Goal: Find specific page/section: Find specific page/section

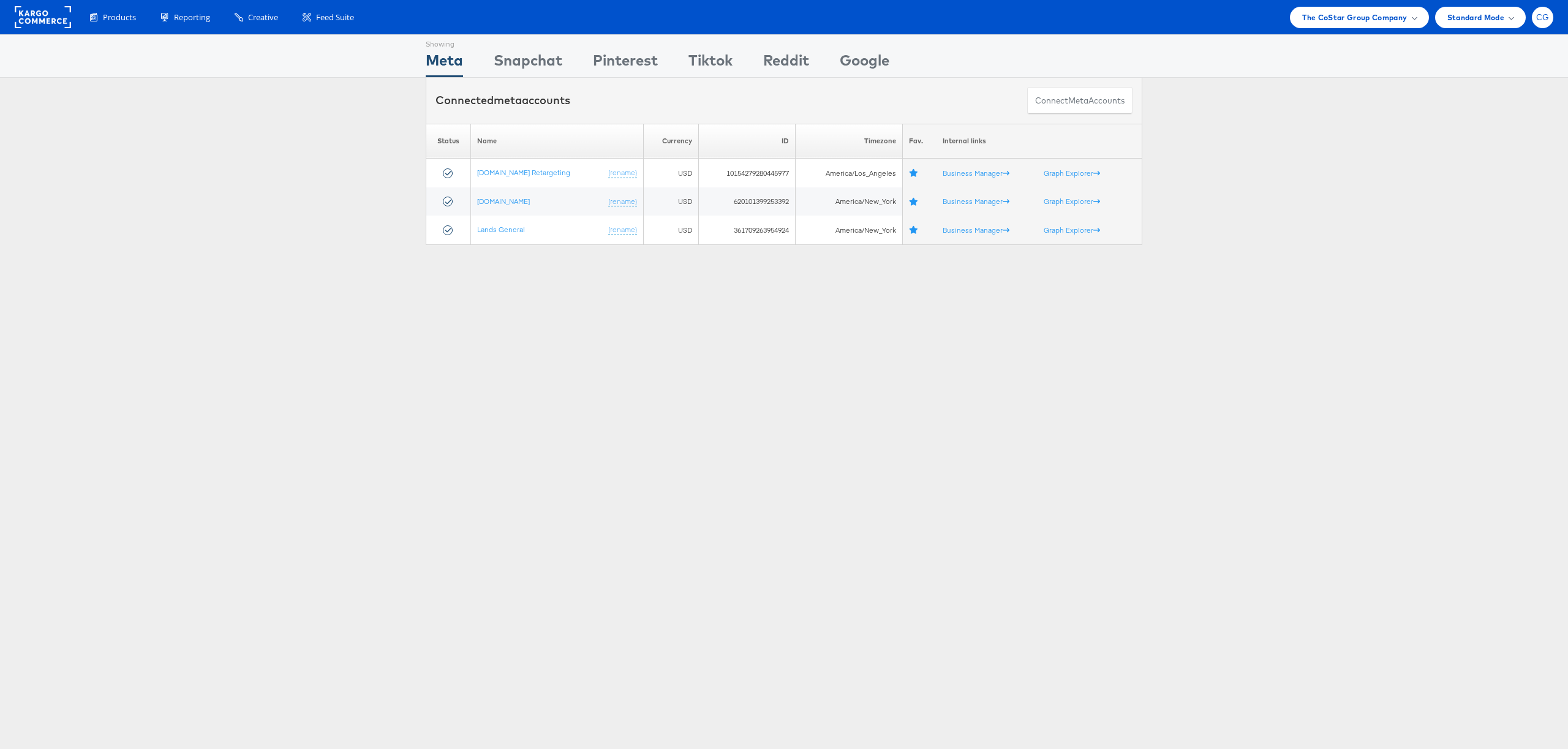
click at [1540, 24] on div "CG" at bounding box center [1542, 17] width 22 height 22
click at [1401, 25] on div "The CoStar Group Company" at bounding box center [1359, 17] width 138 height 22
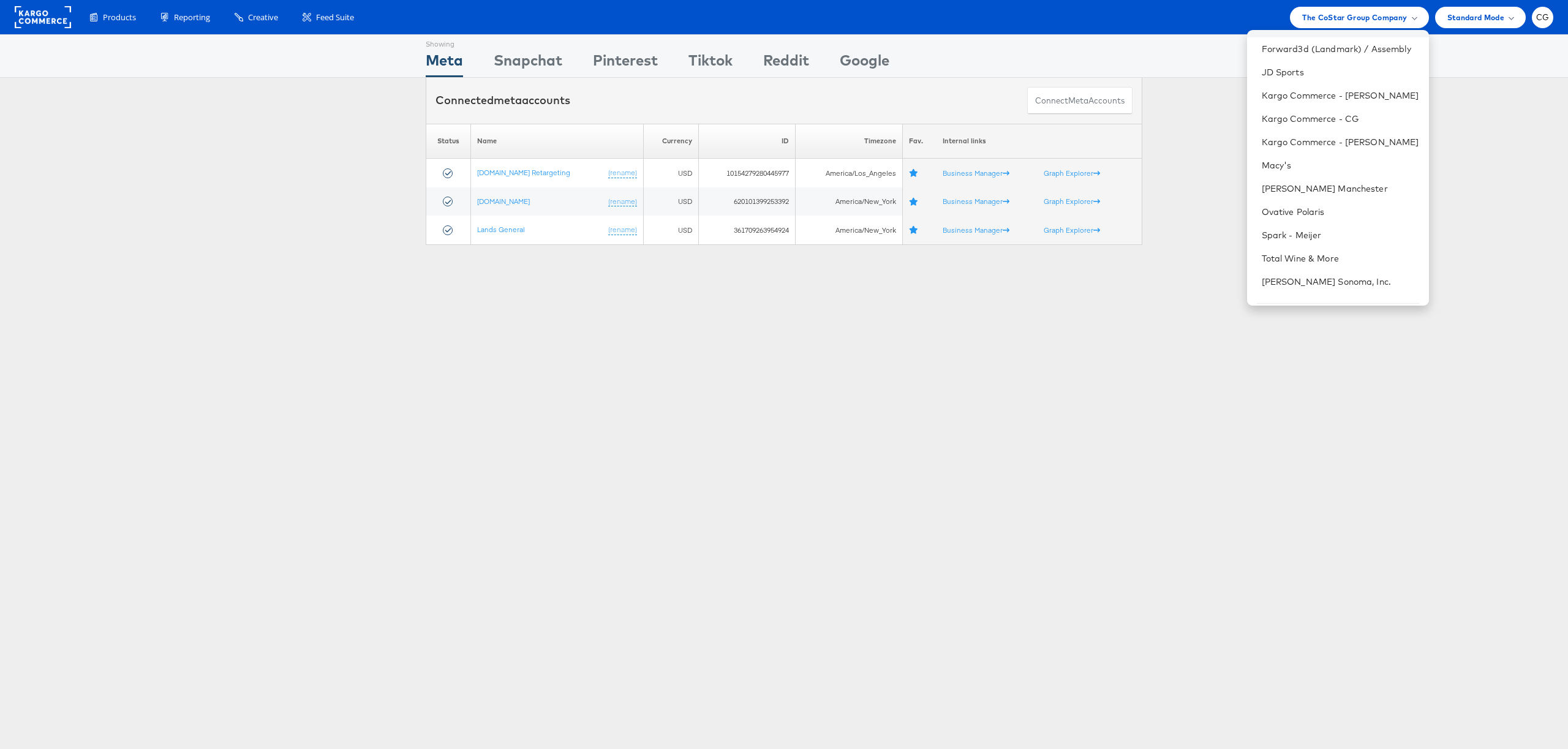
scroll to position [219, 0]
click at [1322, 87] on link "Kargo Commerce - CG" at bounding box center [1341, 83] width 157 height 12
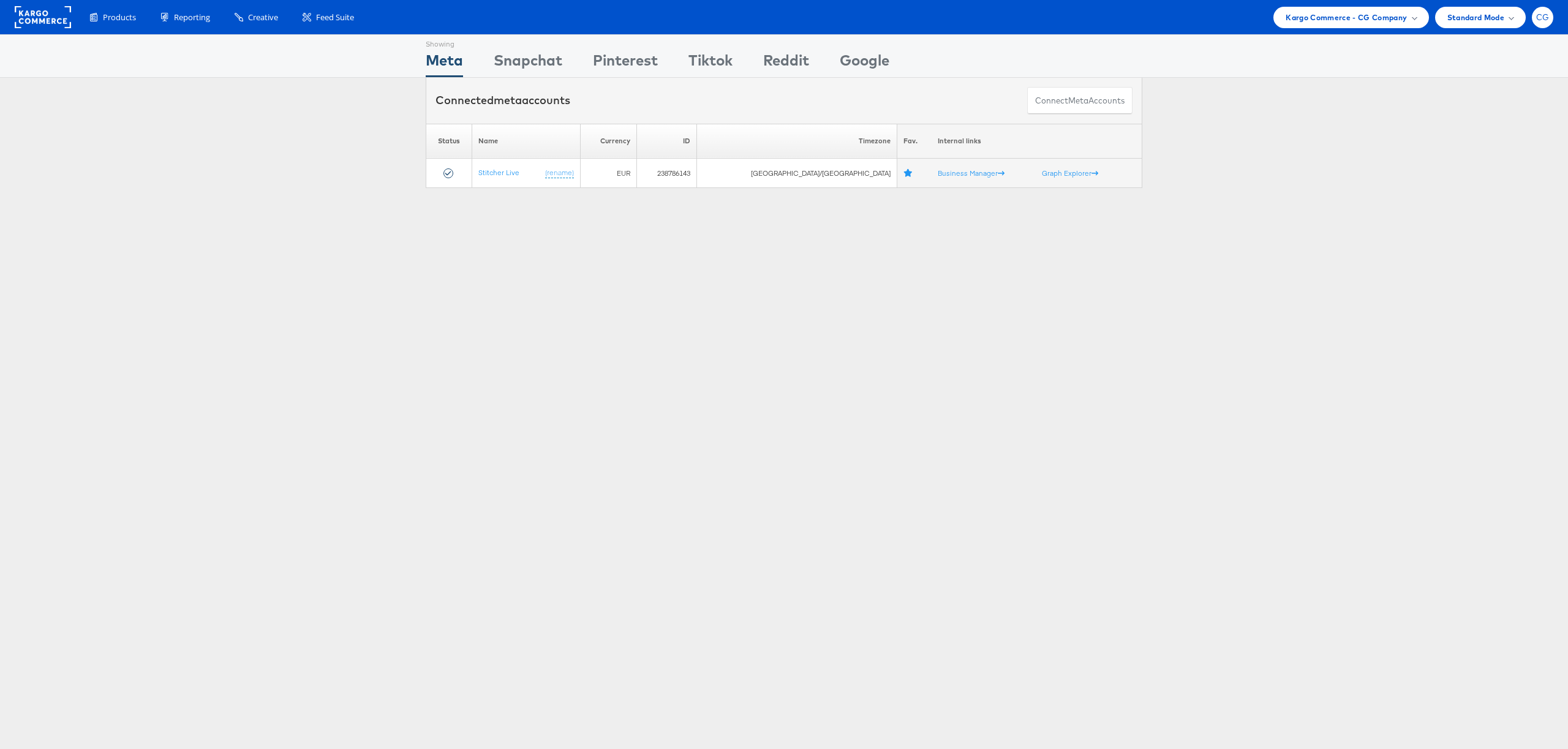
click at [1548, 22] on div "CG" at bounding box center [1542, 17] width 22 height 22
click at [1486, 146] on link "Internal Dashboard" at bounding box center [1491, 141] width 105 height 12
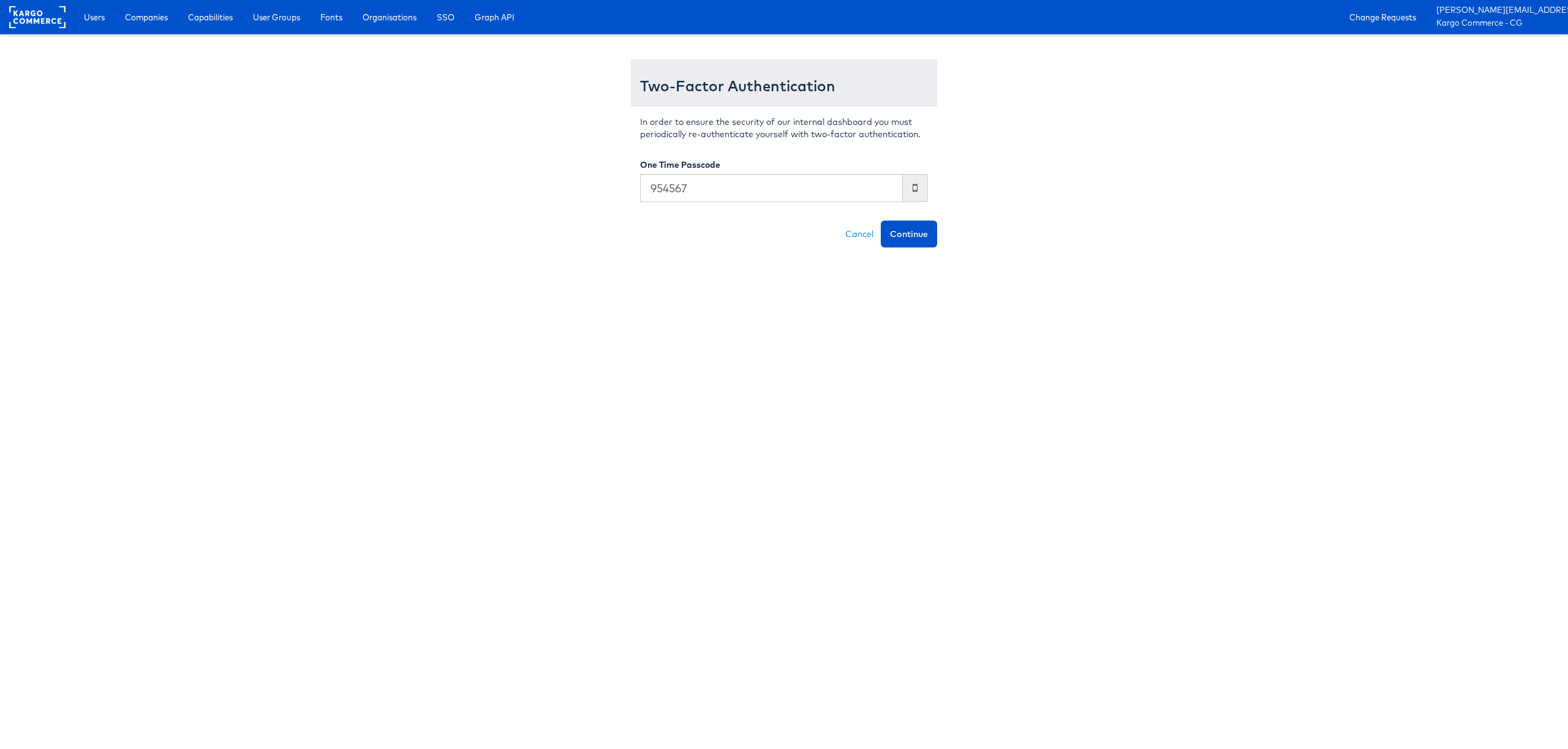
type input "954567"
click at [881, 221] on button "Continue" at bounding box center [909, 234] width 56 height 27
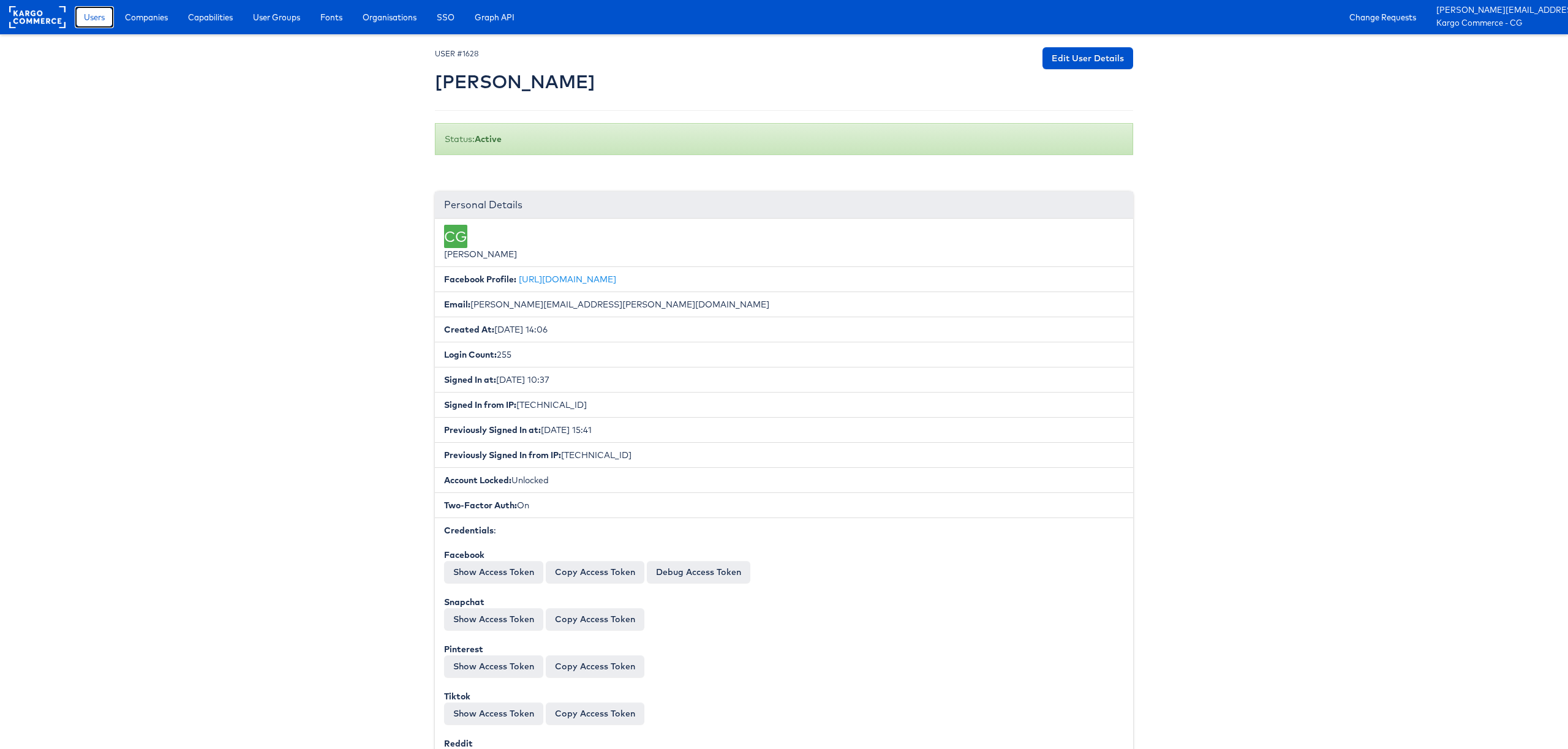
click at [102, 21] on span "Users" at bounding box center [94, 17] width 21 height 12
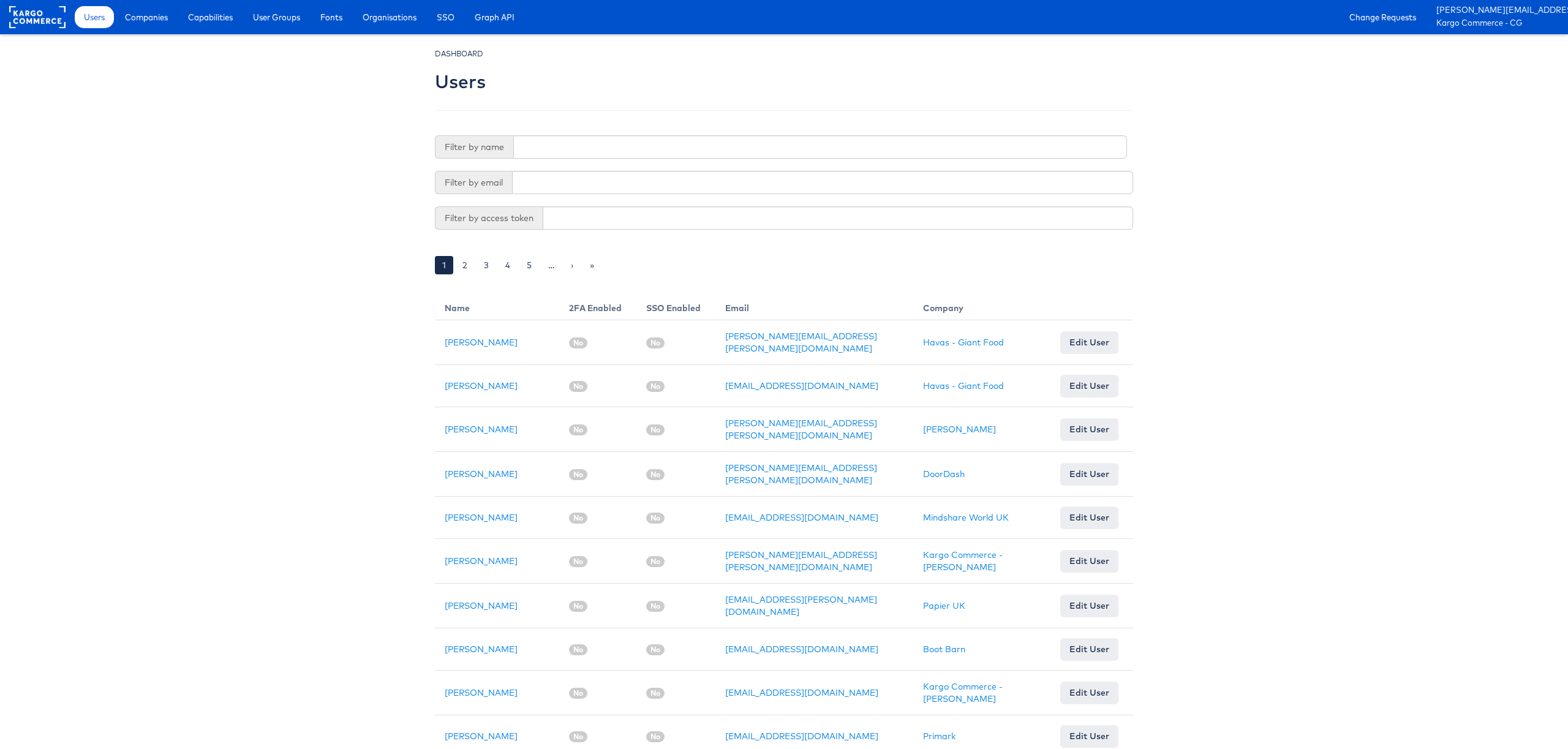
scroll to position [5, 0]
